Goal: Check status: Check status

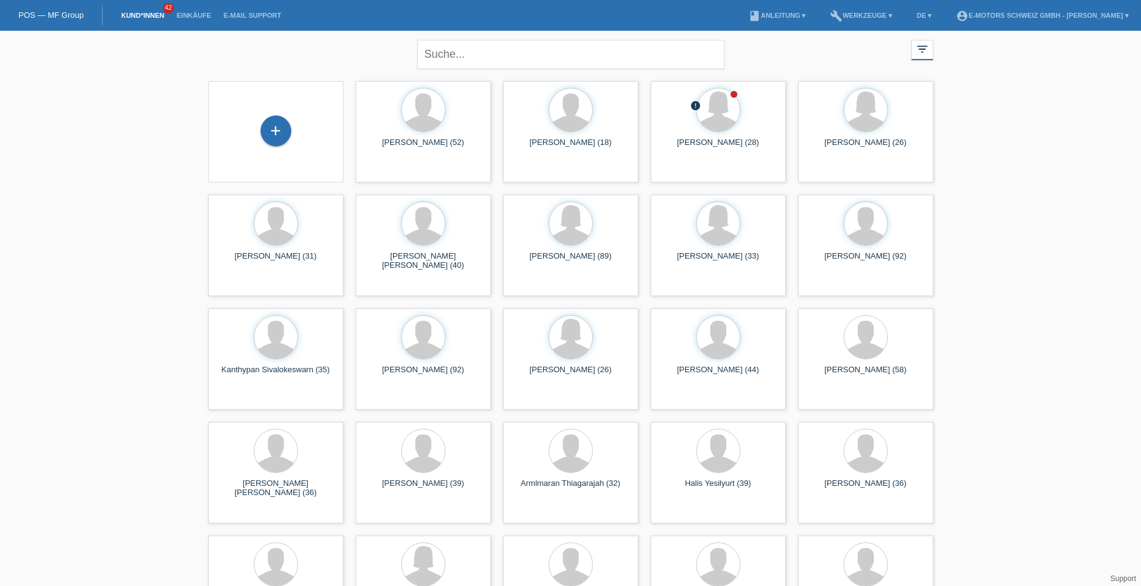
click at [63, 17] on link "POS — MF Group" at bounding box center [50, 14] width 65 height 9
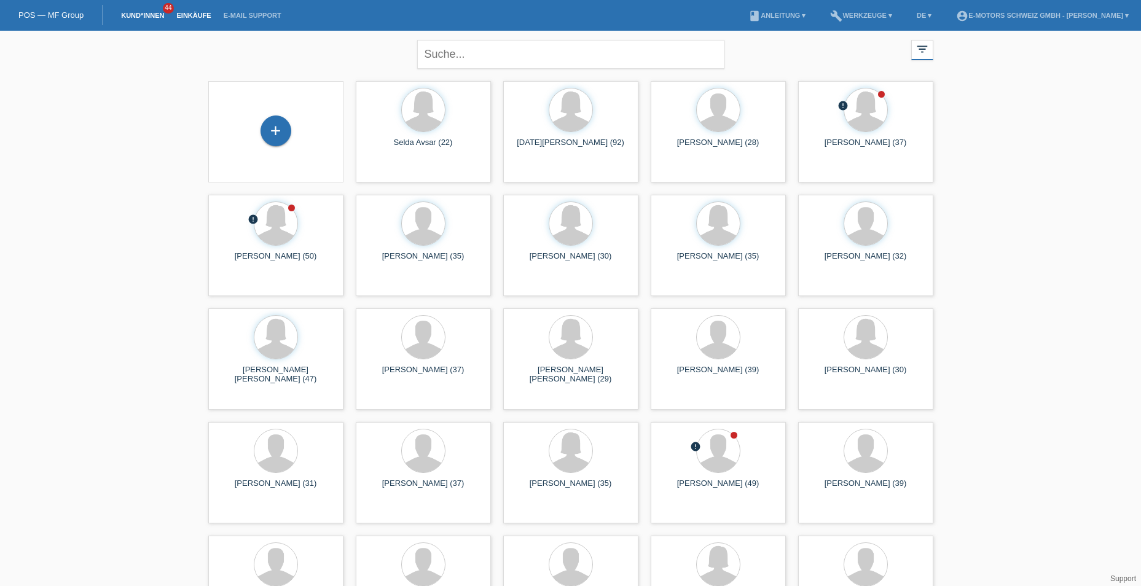
click at [189, 14] on link "Einkäufe" at bounding box center [193, 15] width 47 height 7
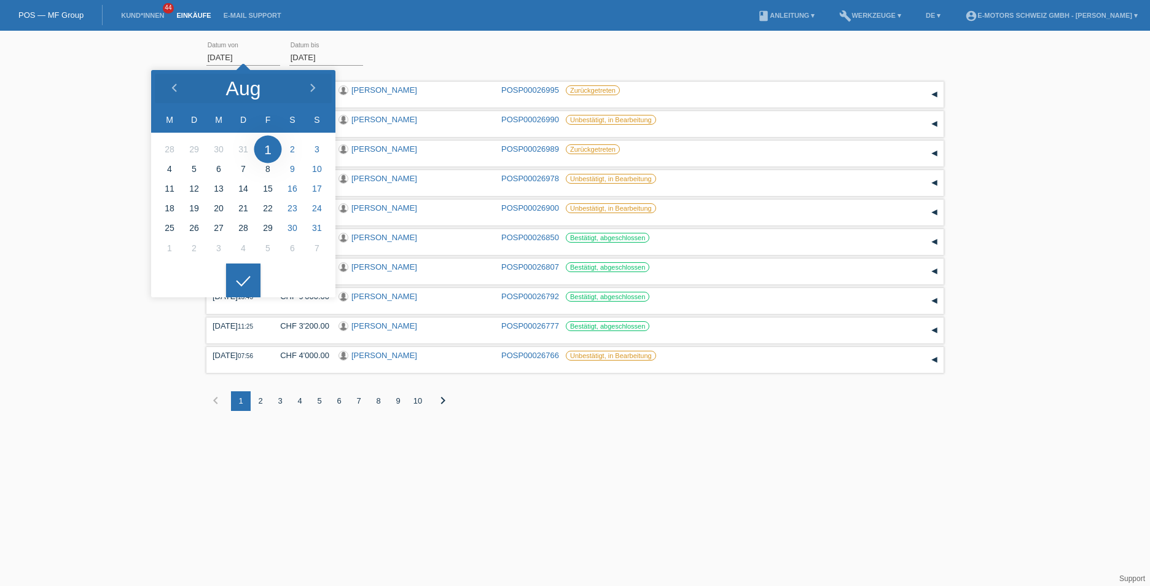
drag, startPoint x: 215, startPoint y: 56, endPoint x: 199, endPoint y: 56, distance: 16.0
click at [199, 56] on div "[DATE] error Datum von [DATE] error Datum bis Übernehmen 12:36 Datum" at bounding box center [575, 233] width 1150 height 393
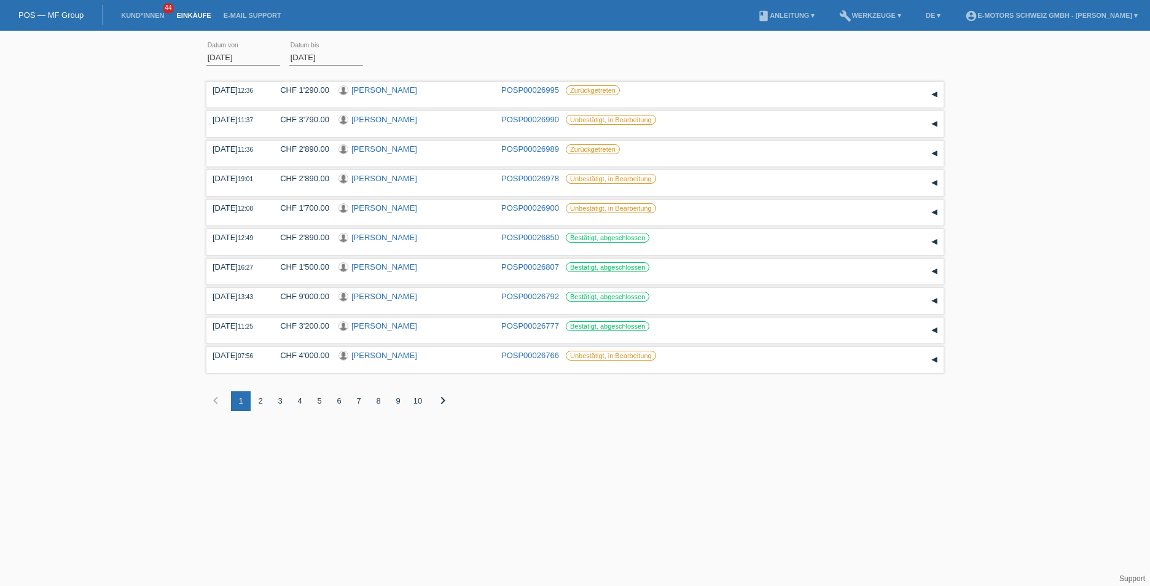
click at [213, 56] on input "[DATE]" at bounding box center [243, 57] width 74 height 15
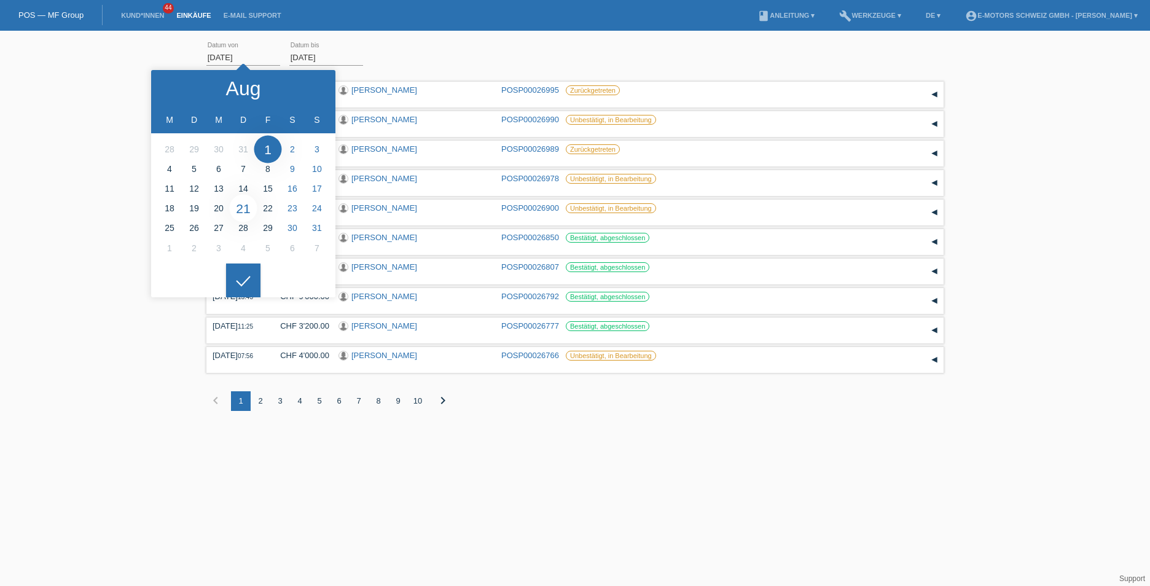
type input "21.08.2025"
click at [393, 57] on link "Übernehmen" at bounding box center [403, 57] width 62 height 18
click at [425, 62] on div "Übernehmen" at bounding box center [405, 57] width 67 height 18
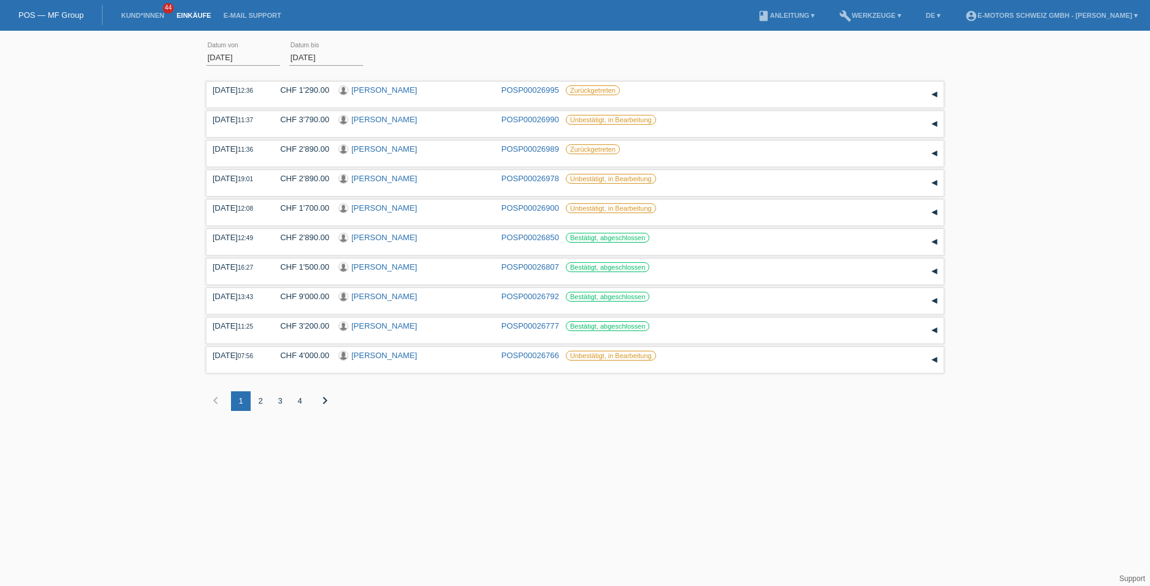
click at [303, 404] on div "4" at bounding box center [300, 401] width 20 height 20
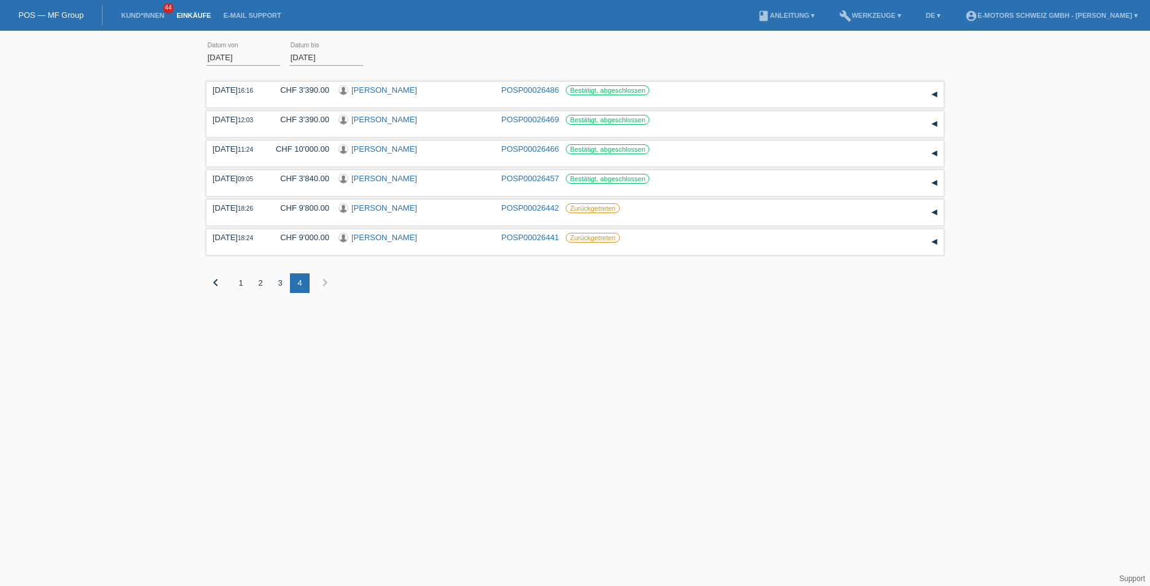
click at [280, 285] on div "3" at bounding box center [280, 283] width 20 height 20
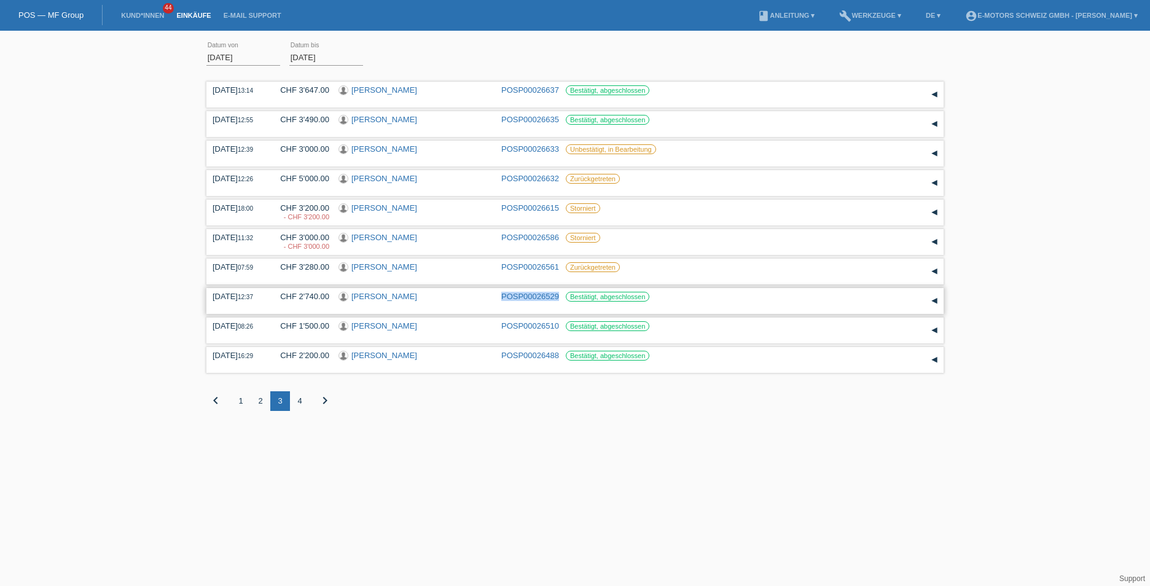
drag, startPoint x: 499, startPoint y: 294, endPoint x: 557, endPoint y: 294, distance: 58.4
click at [557, 294] on div "23.08.2025 12:37 CHF 2'740.00 Jacques Chenaux POSP00026529 Bestätigt, abgeschlo…" at bounding box center [575, 301] width 725 height 18
copy link "POSP00026529"
click at [261, 398] on div "2" at bounding box center [261, 401] width 20 height 20
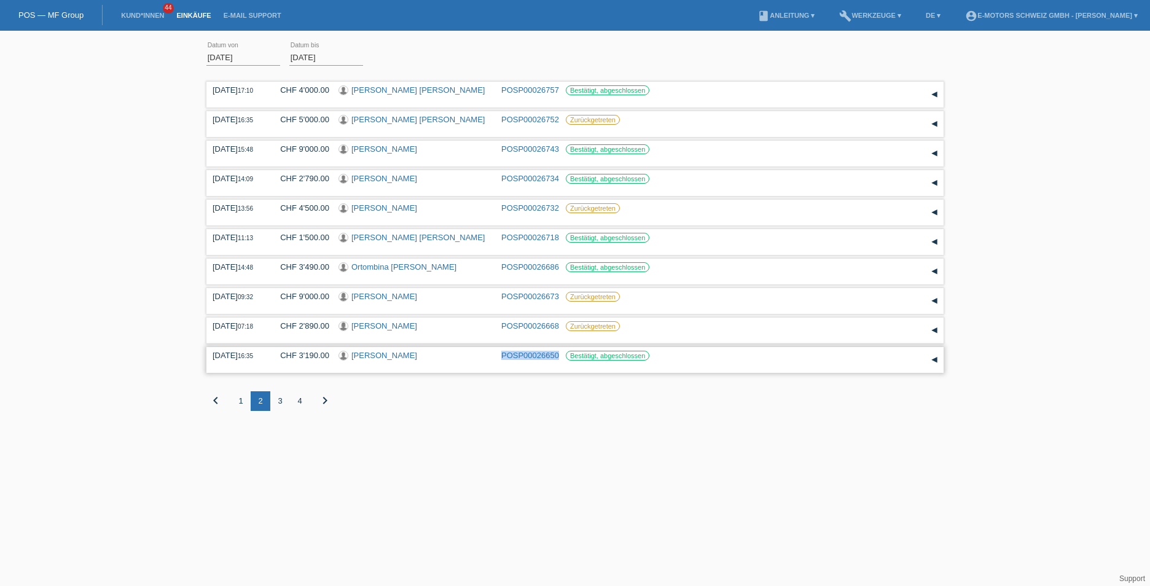
drag, startPoint x: 498, startPoint y: 354, endPoint x: 558, endPoint y: 354, distance: 59.6
click at [558, 354] on div "26.08.2025 16:35 CHF 3'190.00 Isa Koyuncu POSP00026650 Bestätigt, abgeschlossen" at bounding box center [575, 360] width 725 height 18
copy link "POSP00026650"
drag, startPoint x: 500, startPoint y: 89, endPoint x: 559, endPoint y: 88, distance: 59.6
click at [559, 88] on div "28.08.2025 17:10 CHF 4'000.00 Dary Starlin Morillo Parra POSP00026757 Bestätigt…" at bounding box center [575, 94] width 725 height 18
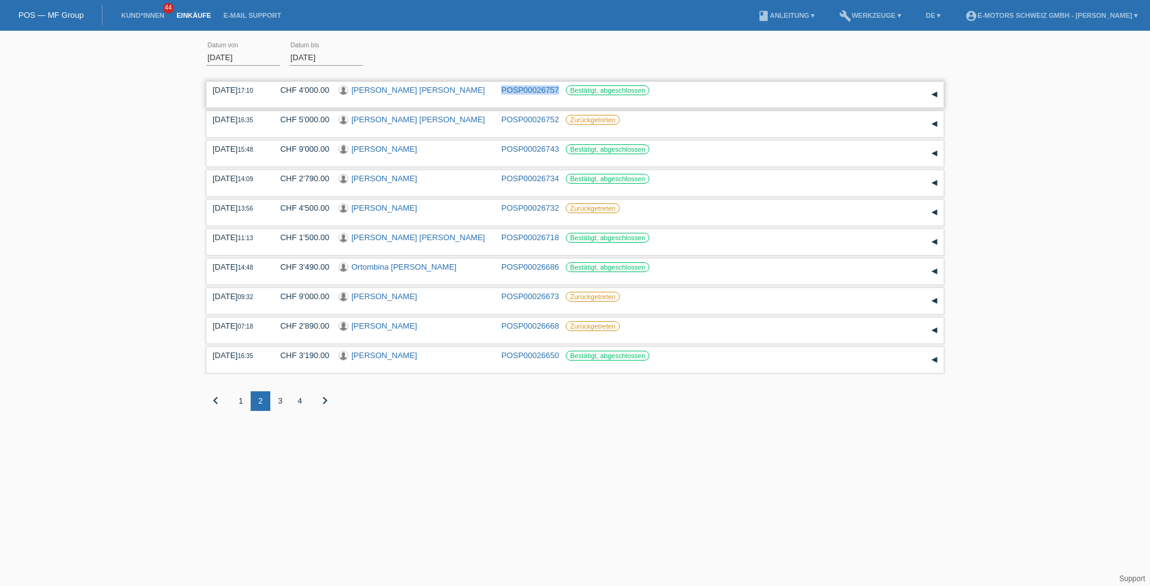
copy link "POSP00026757"
click at [240, 403] on div "1" at bounding box center [241, 401] width 20 height 20
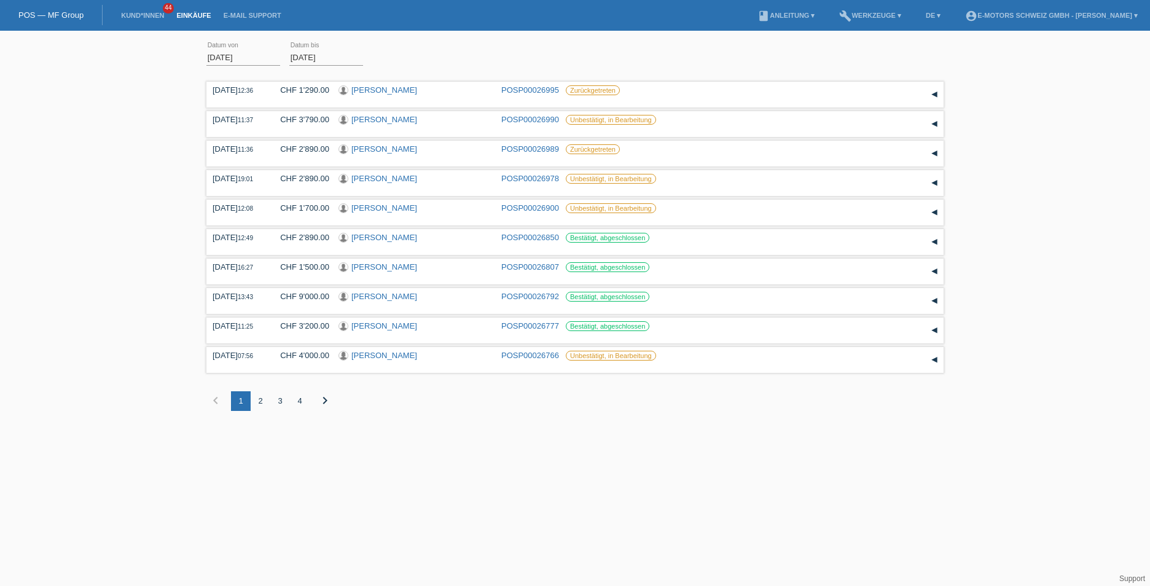
click at [259, 400] on div "2" at bounding box center [261, 401] width 20 height 20
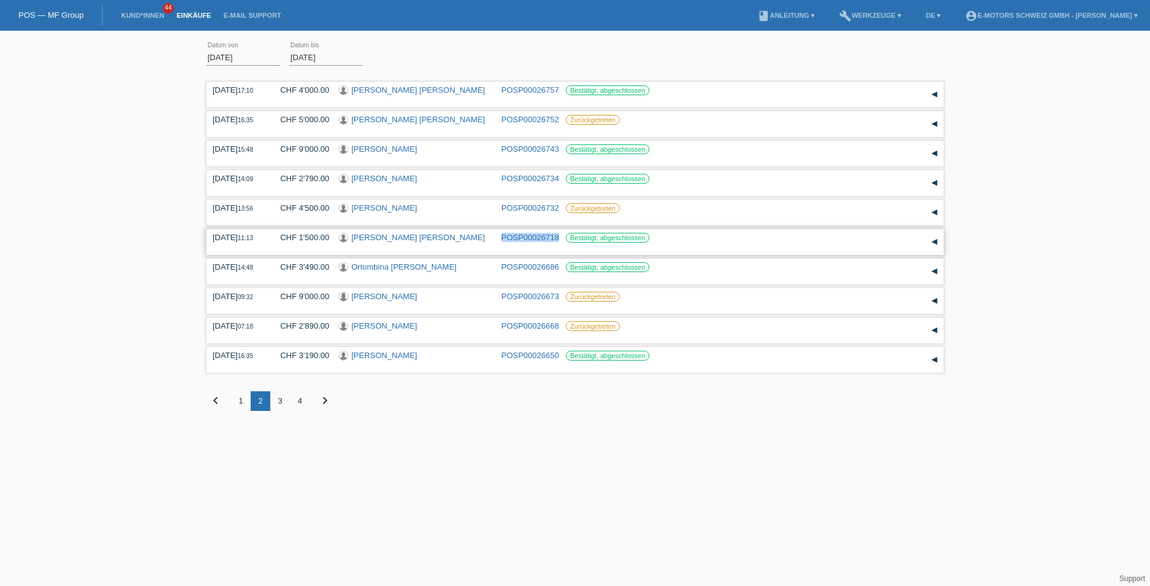
drag, startPoint x: 500, startPoint y: 237, endPoint x: 559, endPoint y: 235, distance: 59.0
click at [559, 235] on div "28.08.2025 11:13 CHF 1'500.00 Isabel Mercedes de Reyes POSP00026718 Bestätigt, …" at bounding box center [575, 242] width 725 height 18
copy link "POSP00026718"
click at [301, 403] on div "4" at bounding box center [300, 401] width 20 height 20
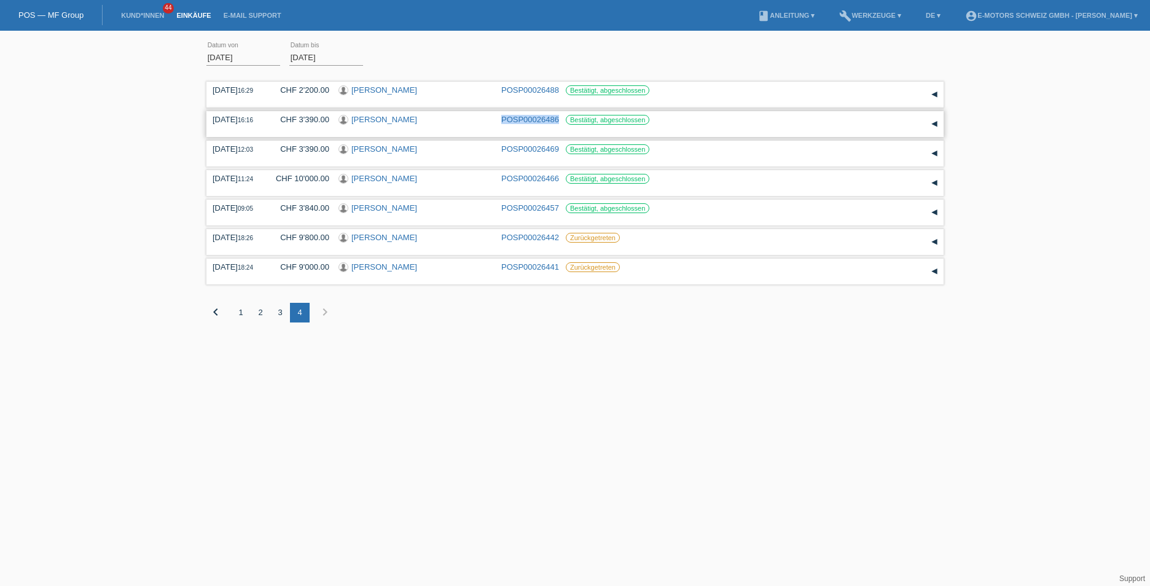
drag, startPoint x: 498, startPoint y: 120, endPoint x: 559, endPoint y: 116, distance: 60.9
click at [559, 116] on div "22.08.2025 16:16 CHF 3'390.00 Leon Laeveren POSP00026486 Bestätigt, abgeschloss…" at bounding box center [575, 124] width 725 height 18
copy link "POSP00026486"
